Goal: Task Accomplishment & Management: Complete application form

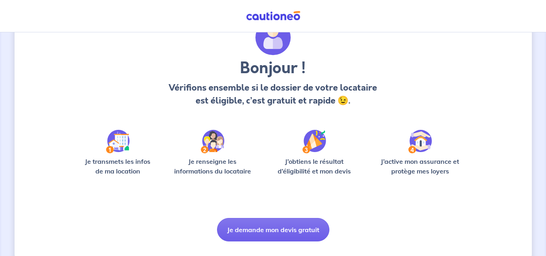
scroll to position [59, 0]
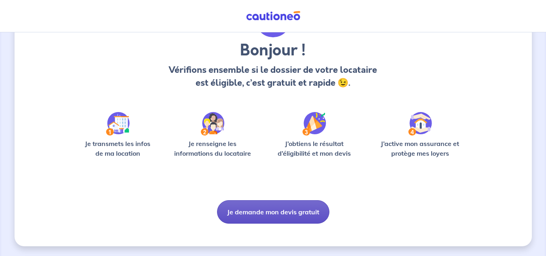
click at [270, 215] on button "Je demande mon devis gratuit" at bounding box center [273, 211] width 112 height 23
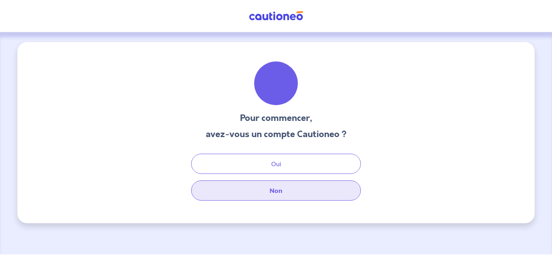
click at [263, 196] on button "Non" at bounding box center [276, 190] width 170 height 20
